Goal: Find specific page/section: Find specific page/section

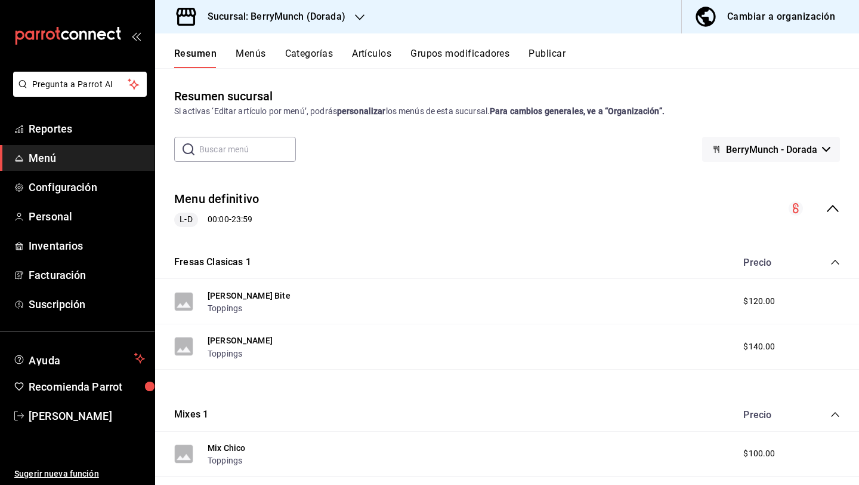
scroll to position [17, 0]
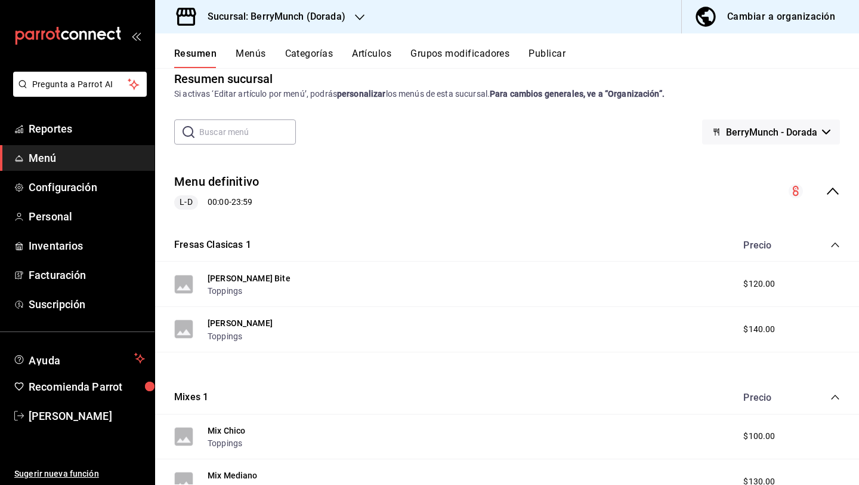
click at [317, 58] on button "Categorías" at bounding box center [309, 58] width 48 height 20
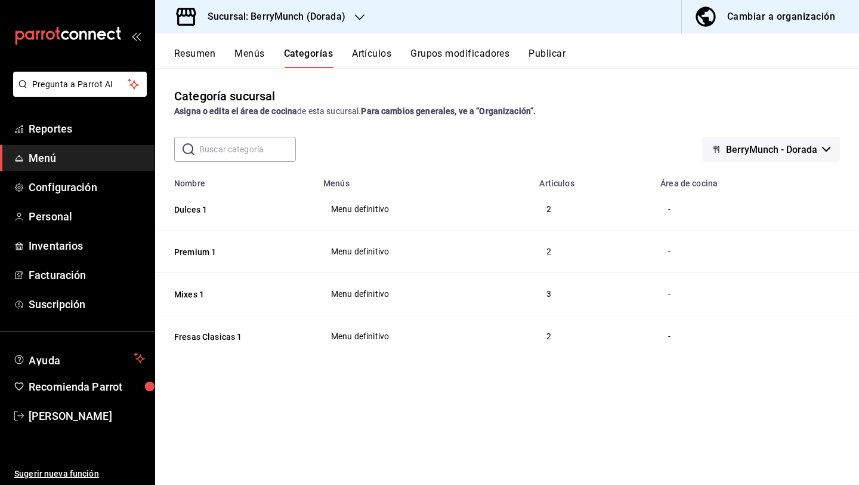
click at [382, 55] on button "Artículos" at bounding box center [371, 58] width 39 height 20
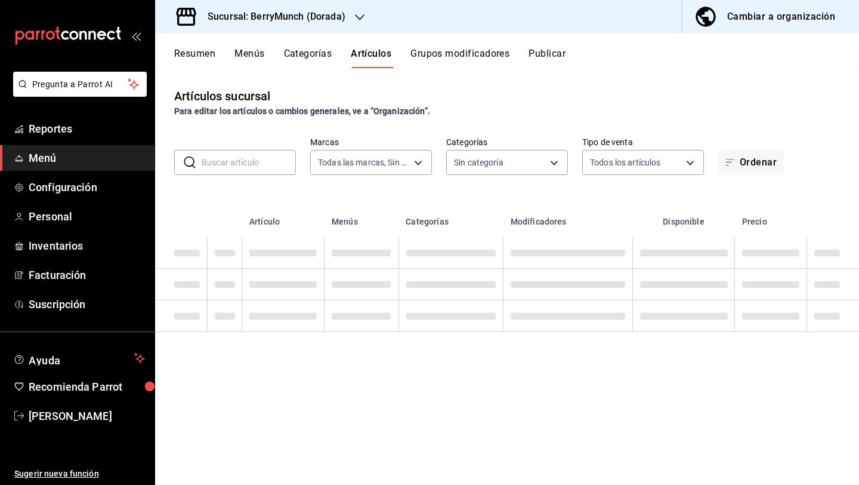
type input "ea997a62-9d9d-43be-9697-1413008728fe"
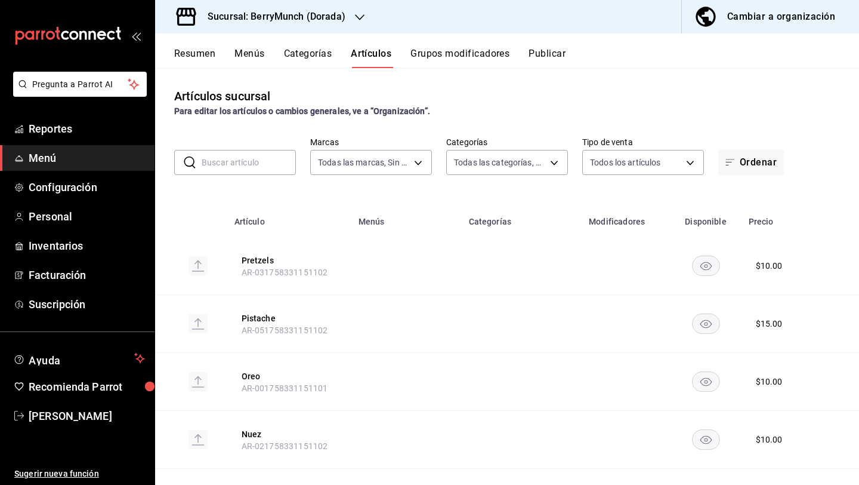
type input "c7d6fc02-763a-4abc-88e3-6b562b0cf38b,9fd3e593-3ac7-40e2-983f-ab1e0298e2e0,5d545…"
click at [489, 167] on body "Pregunta a Parrot AI Reportes Menú Configuración Personal Inventarios Facturaci…" at bounding box center [429, 242] width 859 height 485
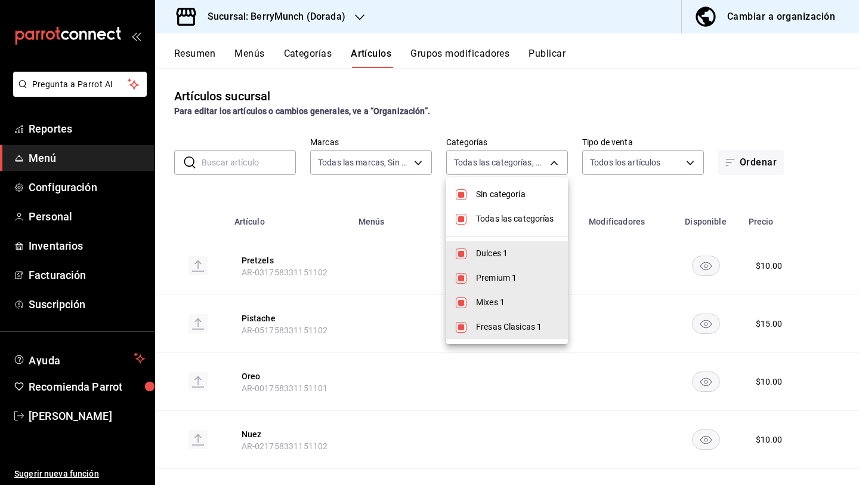
click at [494, 123] on div at bounding box center [429, 242] width 859 height 485
